Goal: Information Seeking & Learning: Learn about a topic

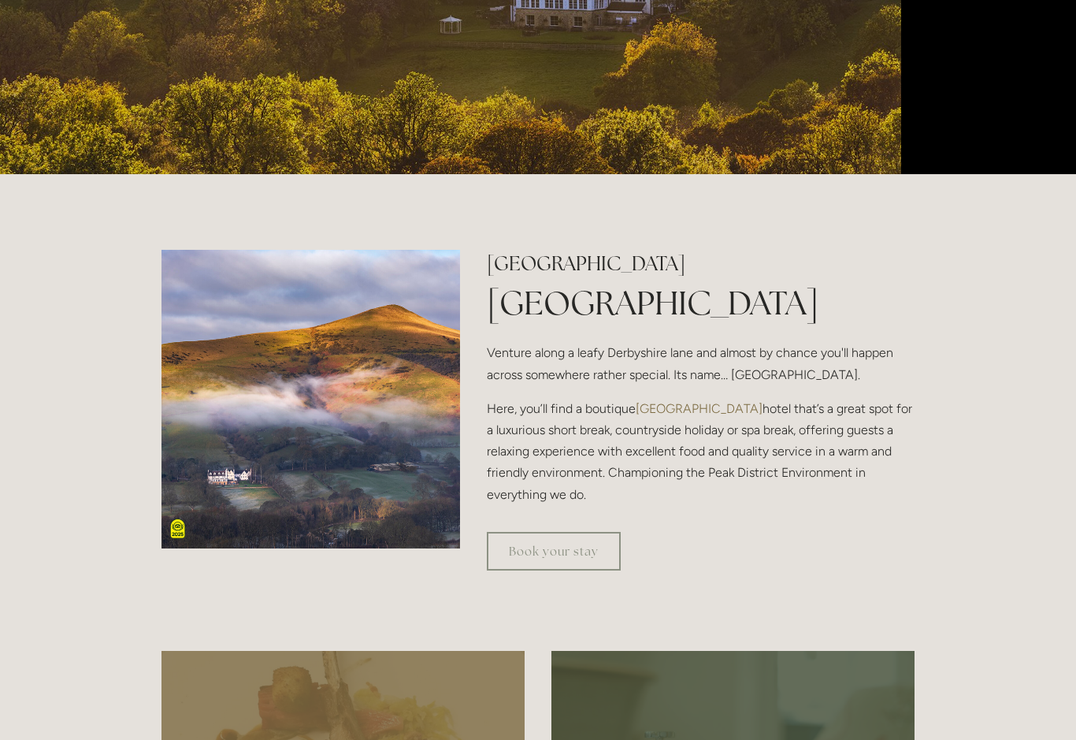
scroll to position [454, 0]
click at [525, 570] on link "Book your stay" at bounding box center [554, 551] width 134 height 39
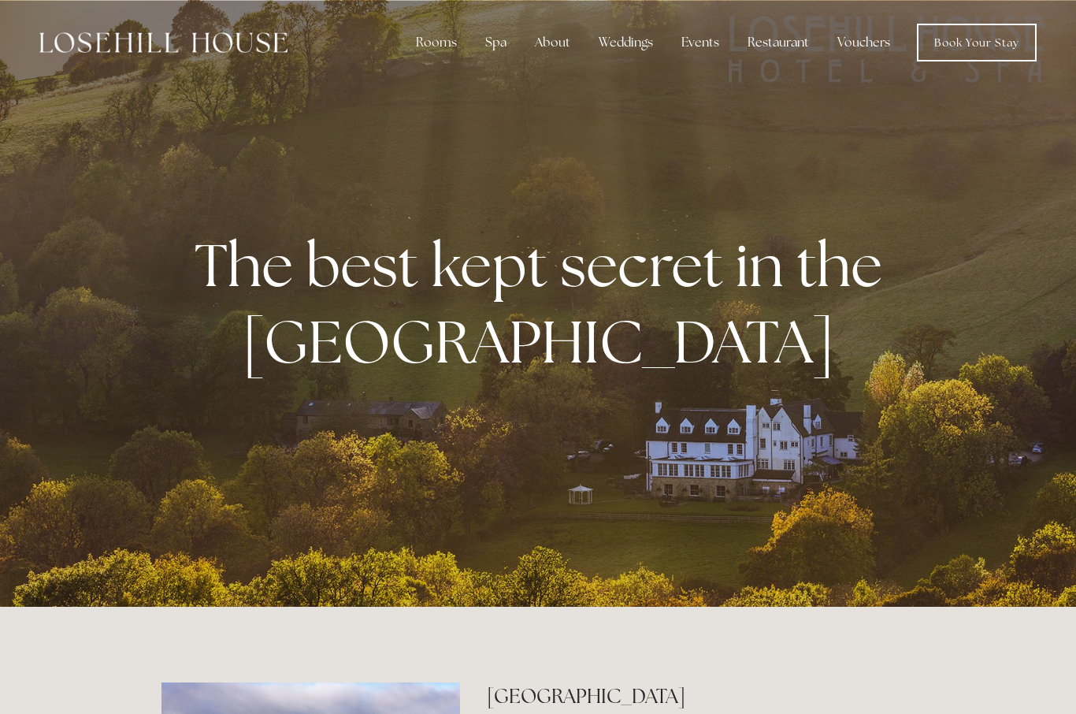
click at [554, 34] on div "About" at bounding box center [552, 43] width 61 height 32
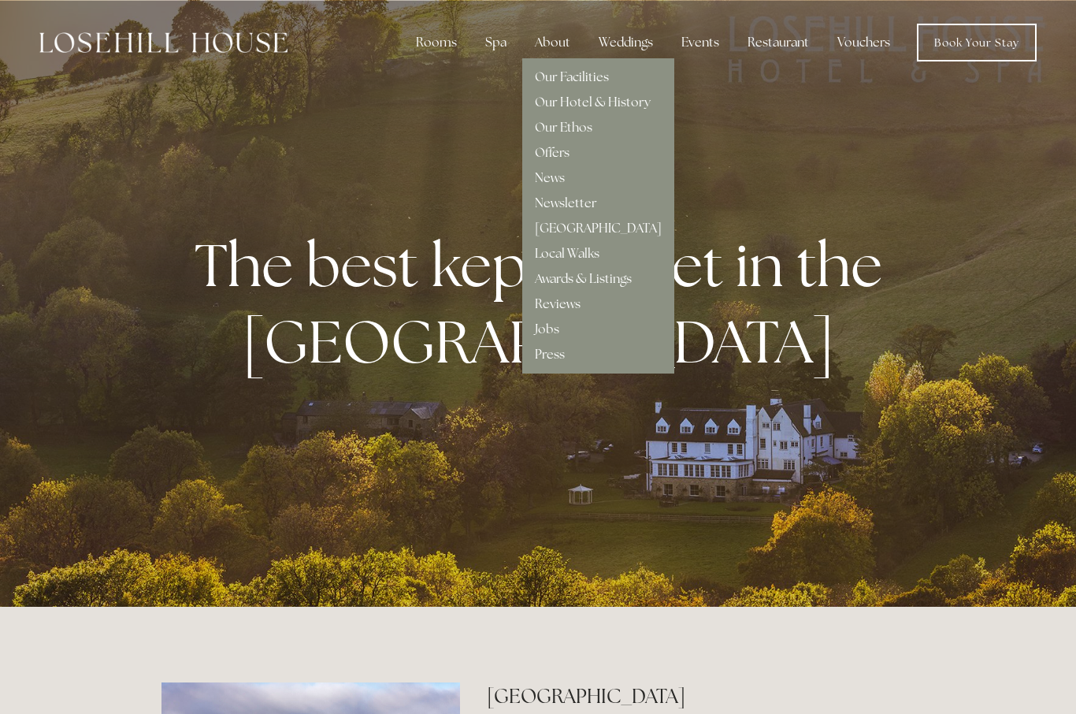
click at [598, 74] on link "Our Facilities" at bounding box center [572, 77] width 74 height 17
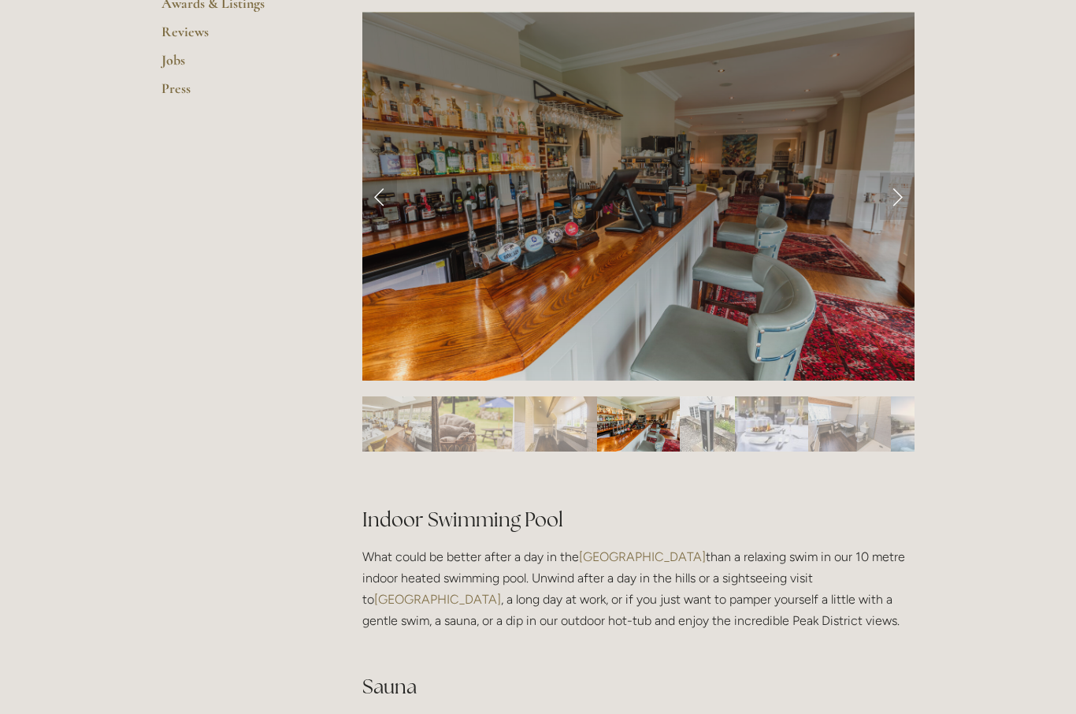
scroll to position [668, 0]
click at [898, 195] on link "Next Slide" at bounding box center [897, 195] width 35 height 47
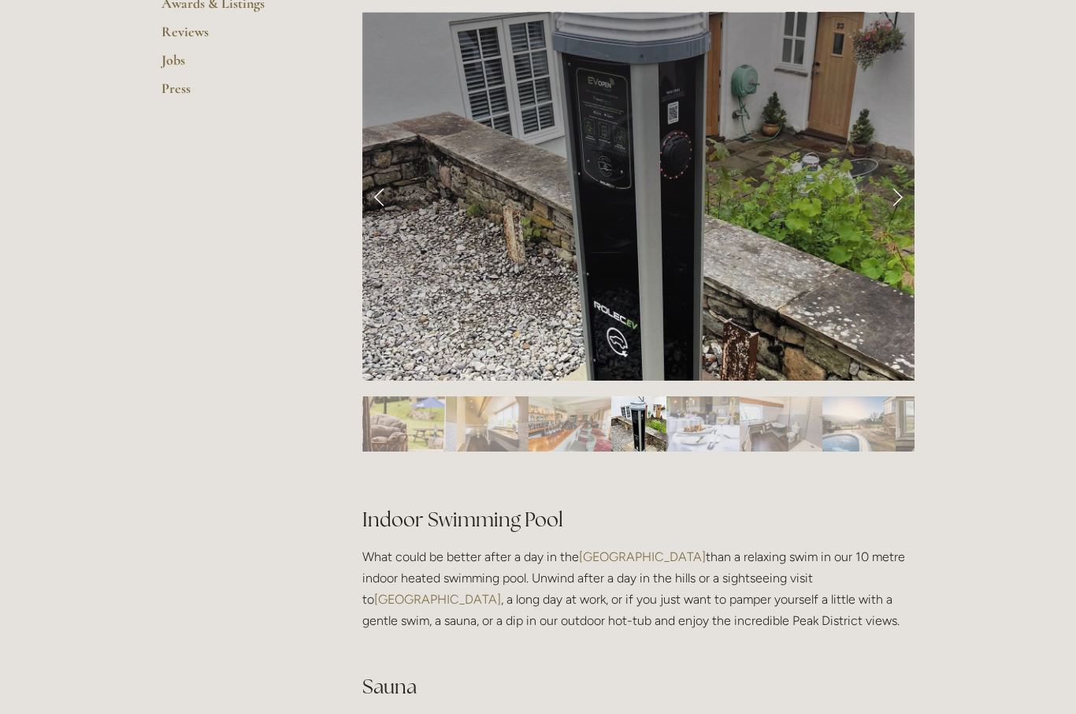
click at [888, 188] on link "Next Slide" at bounding box center [897, 195] width 35 height 47
click at [888, 193] on link "Next Slide" at bounding box center [897, 195] width 35 height 47
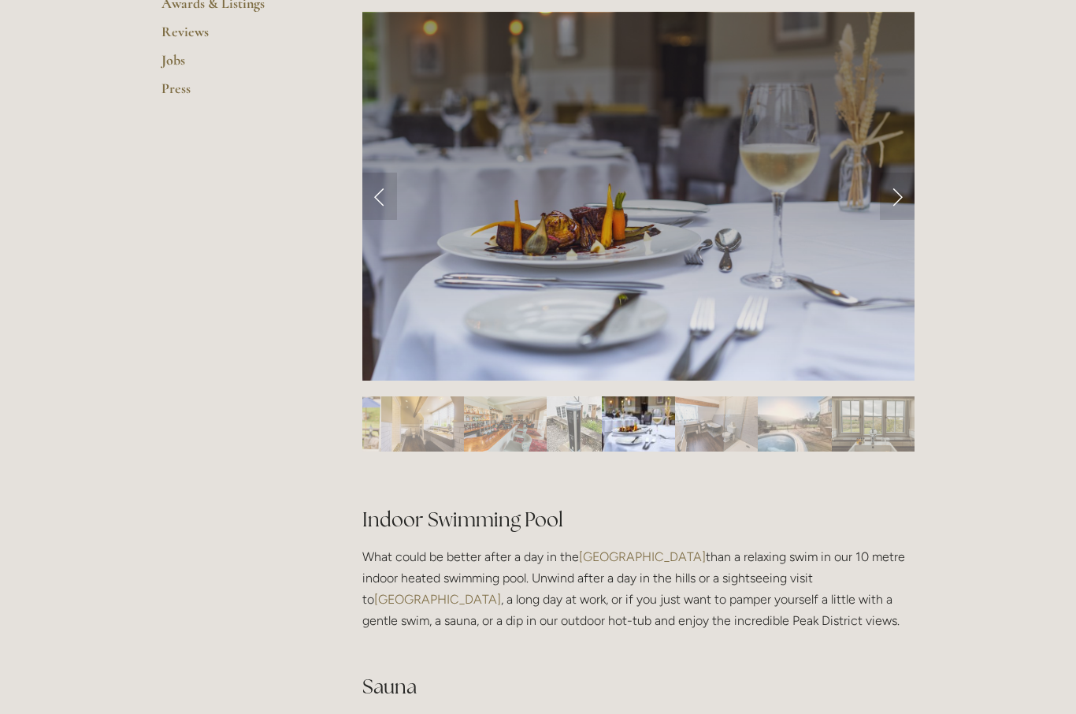
click at [894, 199] on link "Next Slide" at bounding box center [897, 195] width 35 height 47
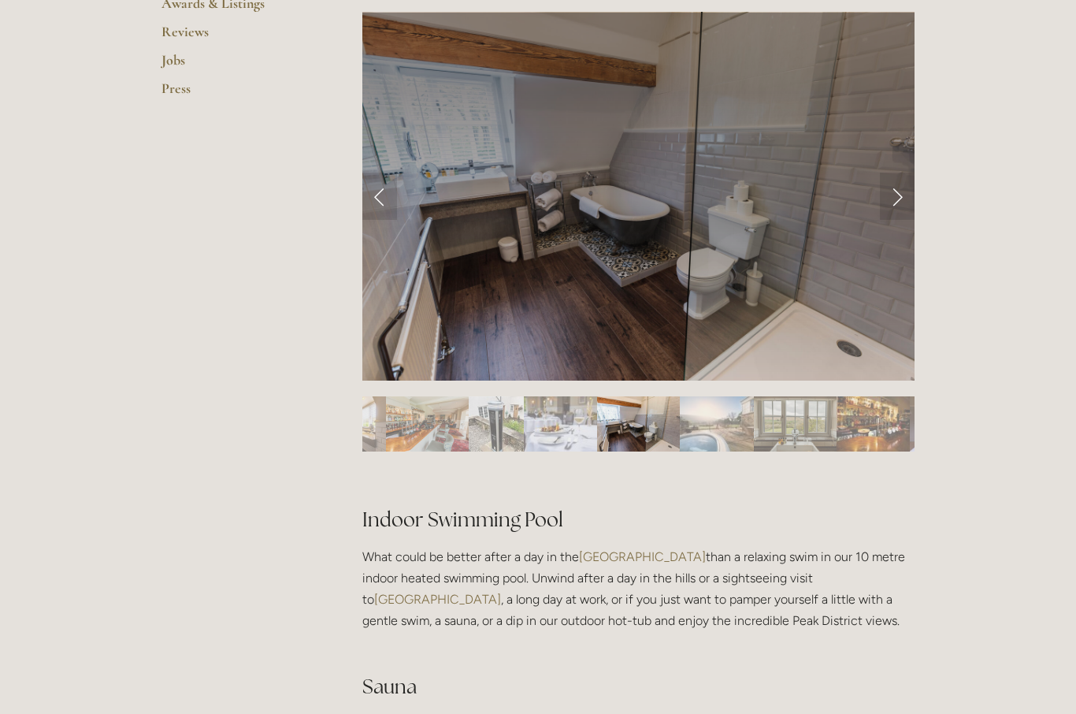
click at [898, 199] on link "Next Slide" at bounding box center [897, 195] width 35 height 47
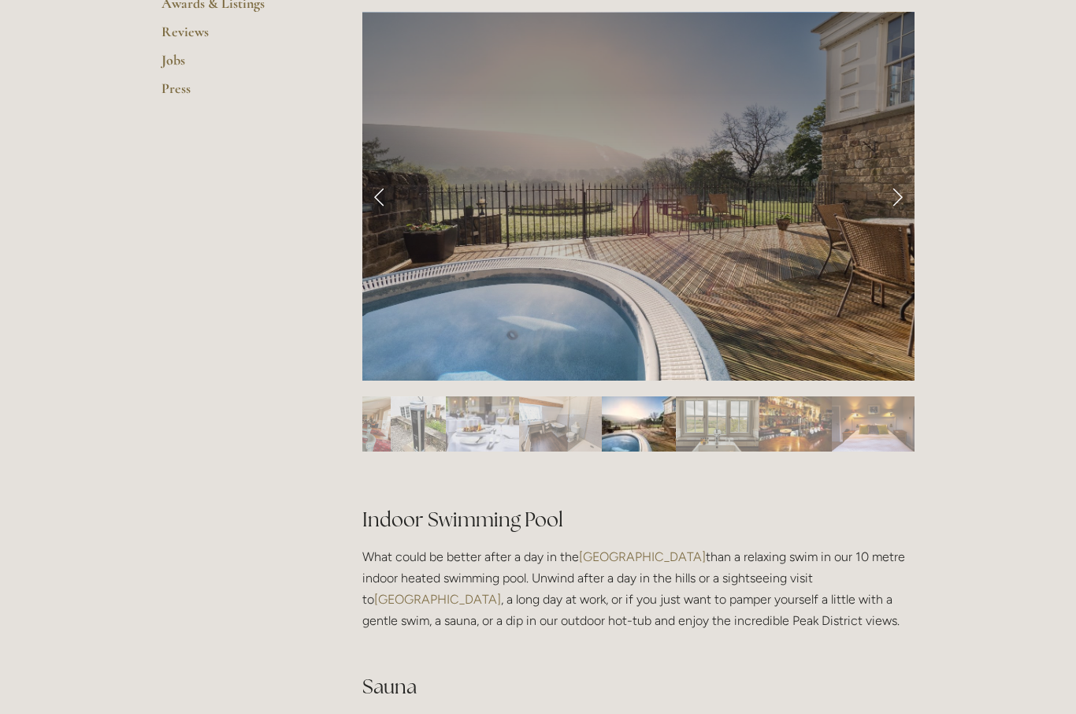
click at [892, 202] on link "Next Slide" at bounding box center [897, 195] width 35 height 47
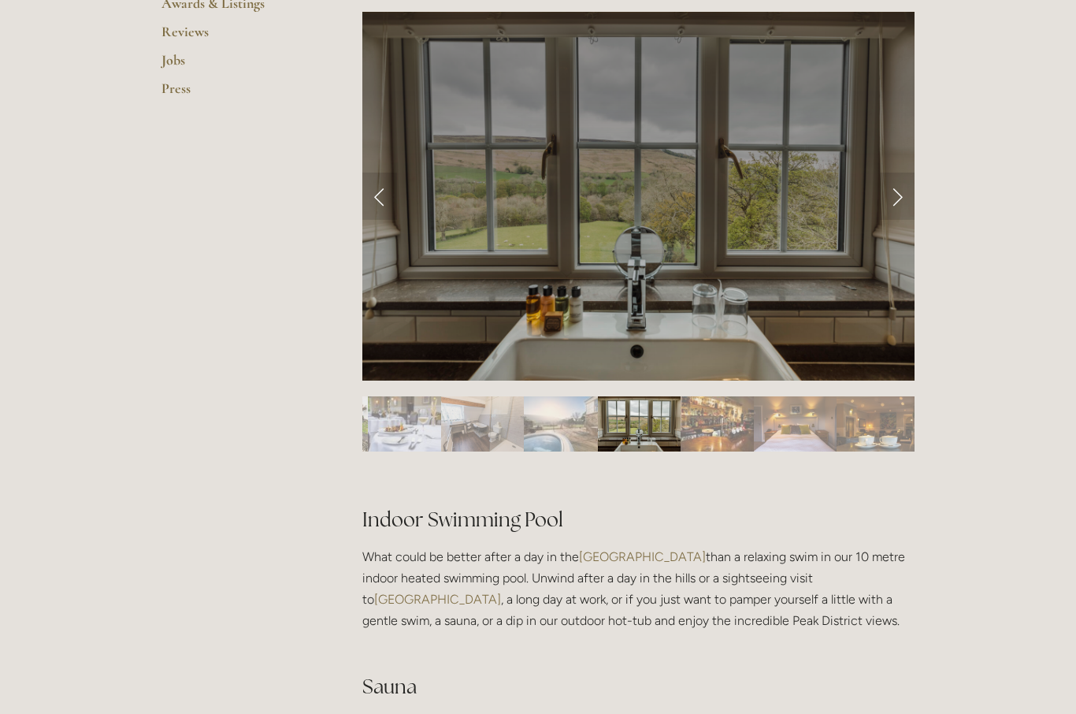
click at [895, 203] on link "Next Slide" at bounding box center [897, 195] width 35 height 47
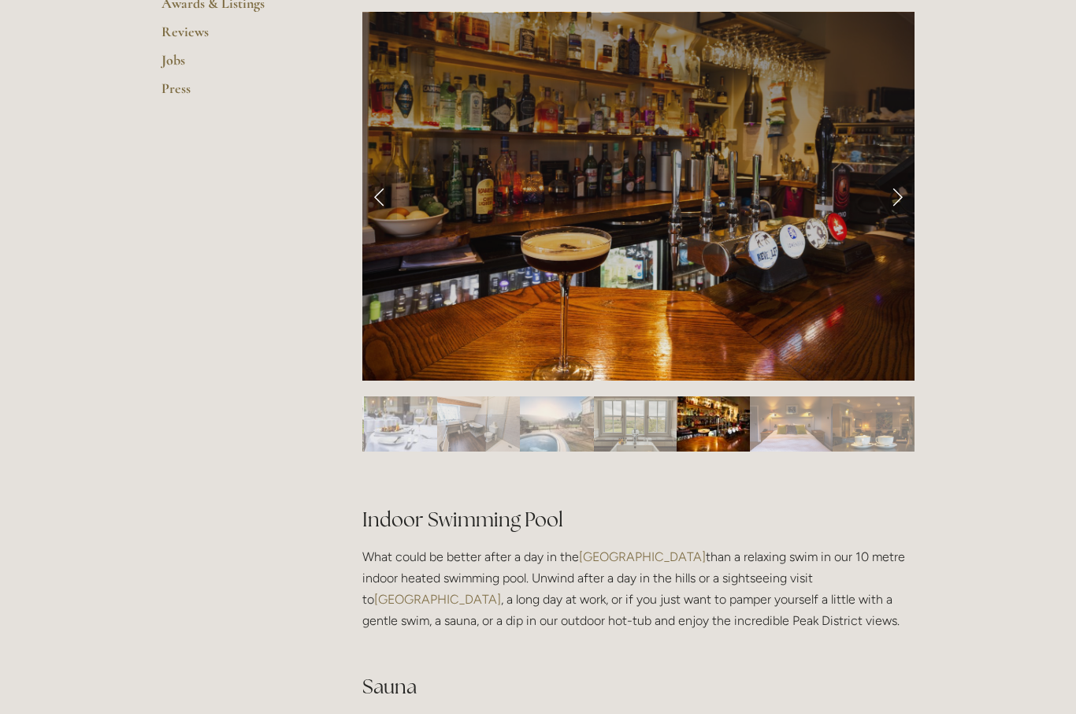
click at [891, 205] on link "Next Slide" at bounding box center [897, 195] width 35 height 47
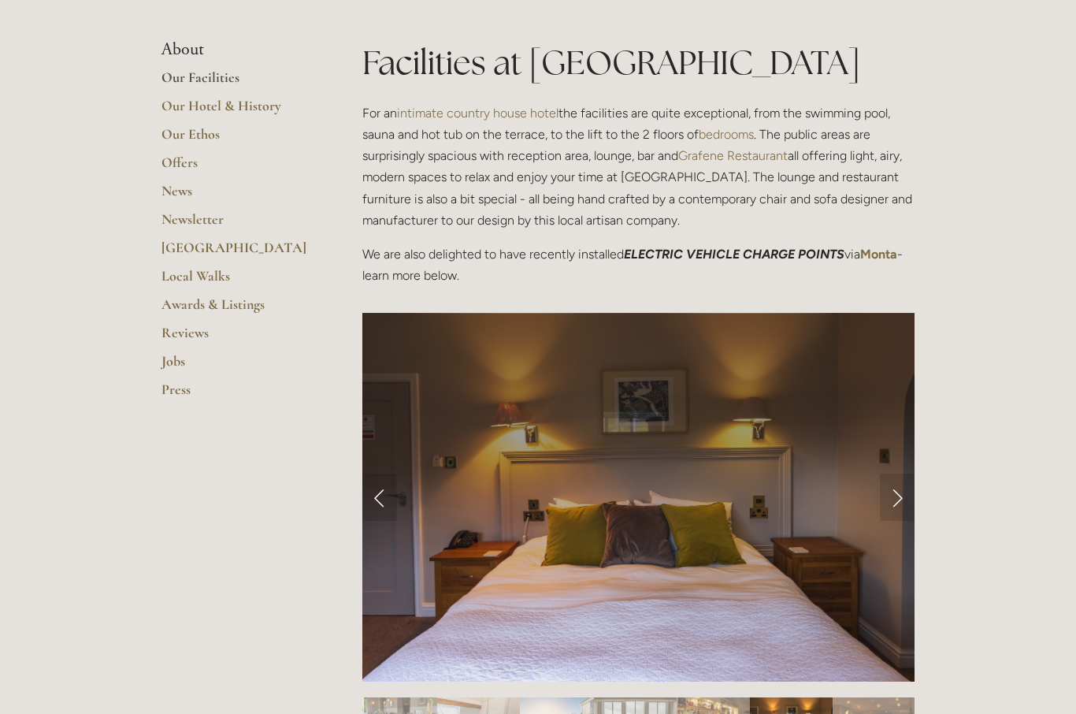
scroll to position [0, 0]
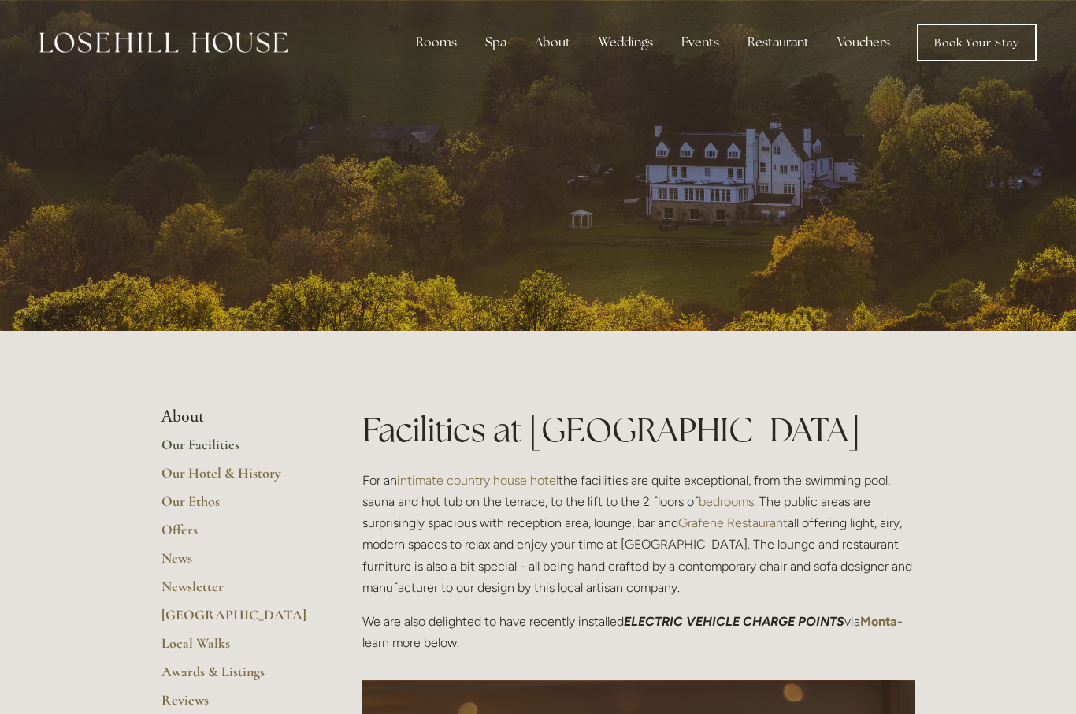
click at [778, 50] on div "Restaurant" at bounding box center [778, 43] width 87 height 32
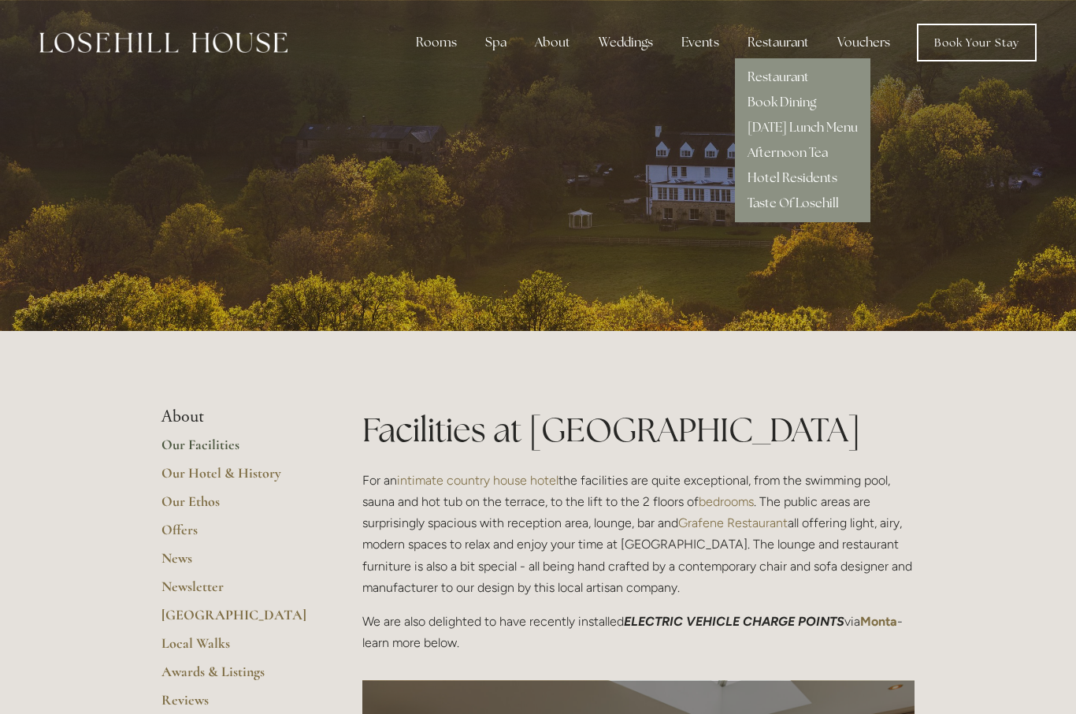
click at [790, 80] on link "Restaurant" at bounding box center [777, 77] width 61 height 17
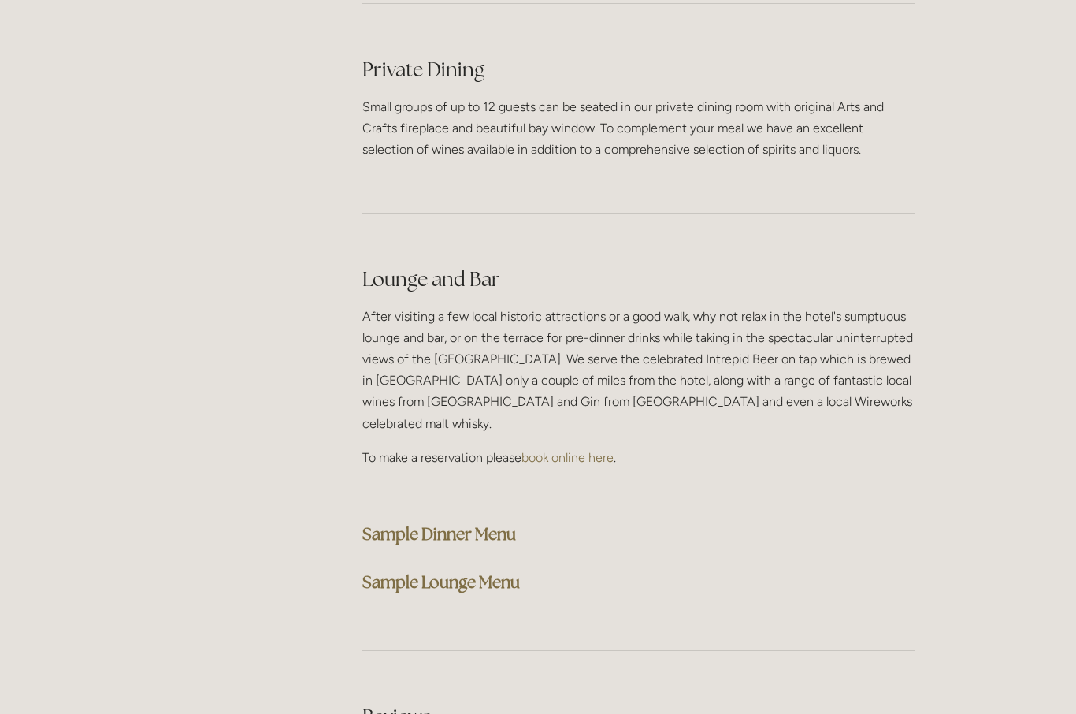
scroll to position [3761, 0]
click at [456, 523] on strong "Sample Dinner Menu" at bounding box center [439, 533] width 154 height 21
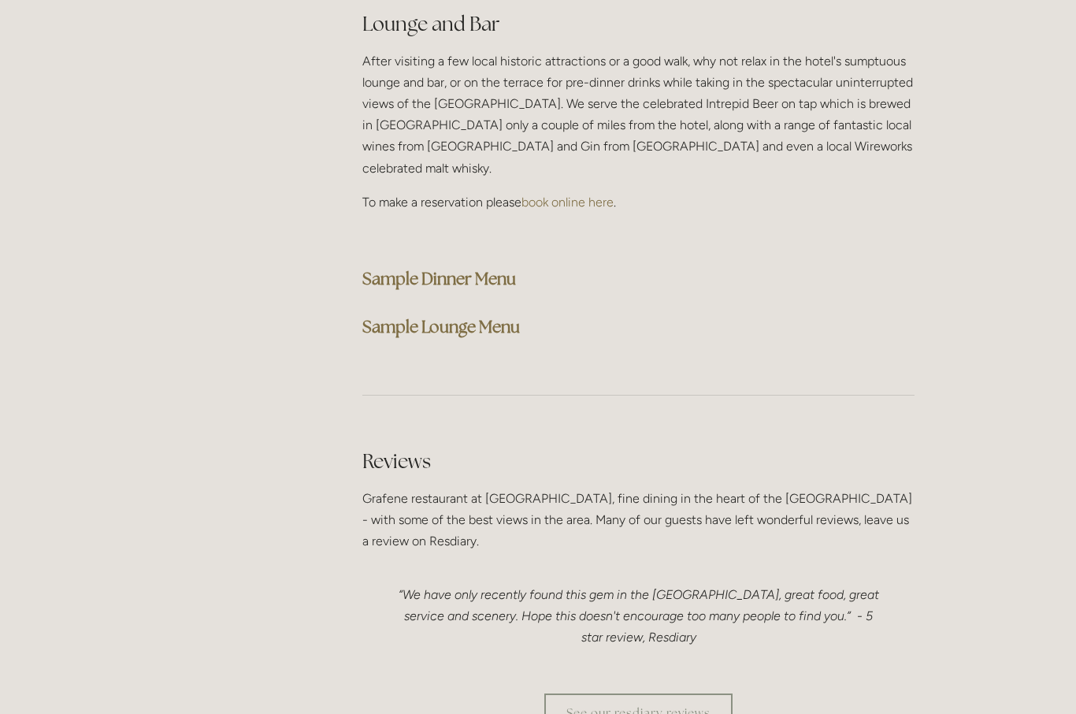
scroll to position [4016, 0]
click at [482, 316] on strong "Sample Lounge Menu" at bounding box center [441, 326] width 158 height 21
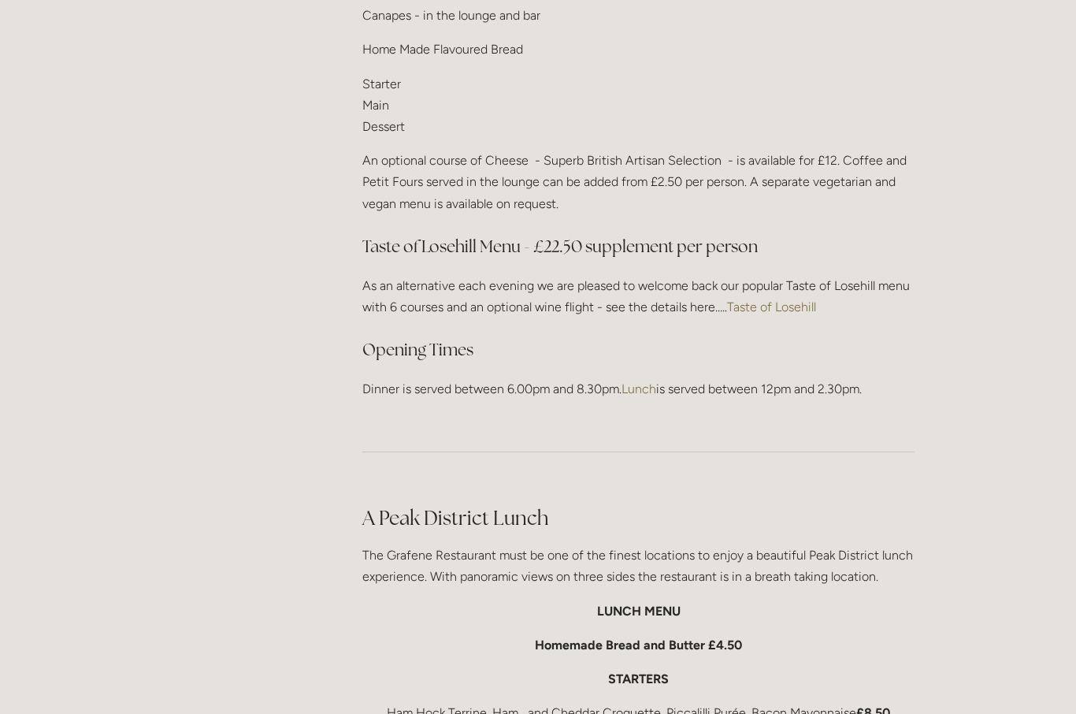
scroll to position [2041, 0]
